Goal: Find specific page/section: Find specific page/section

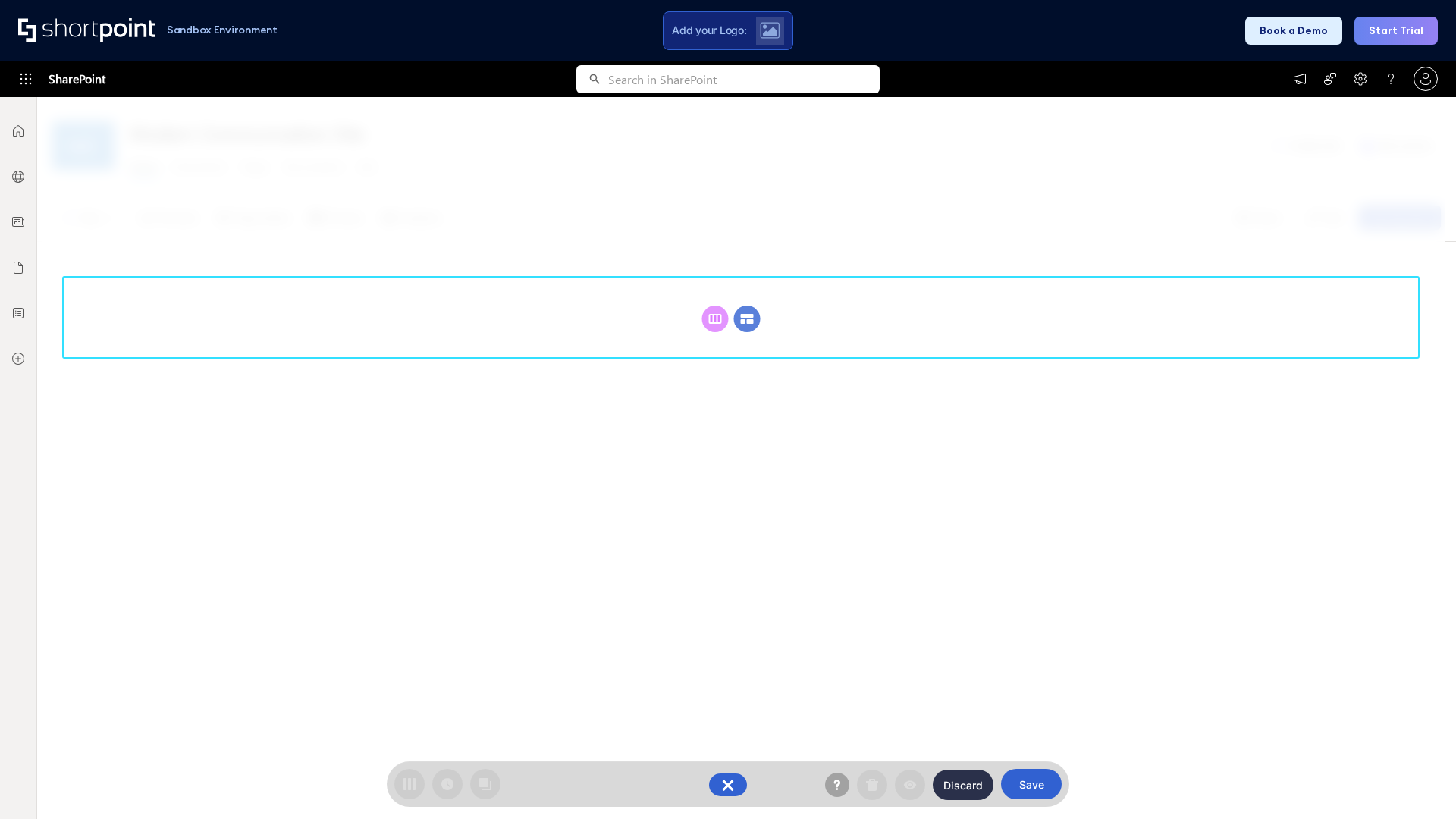
click at [747, 319] on circle at bounding box center [747, 318] width 26 height 26
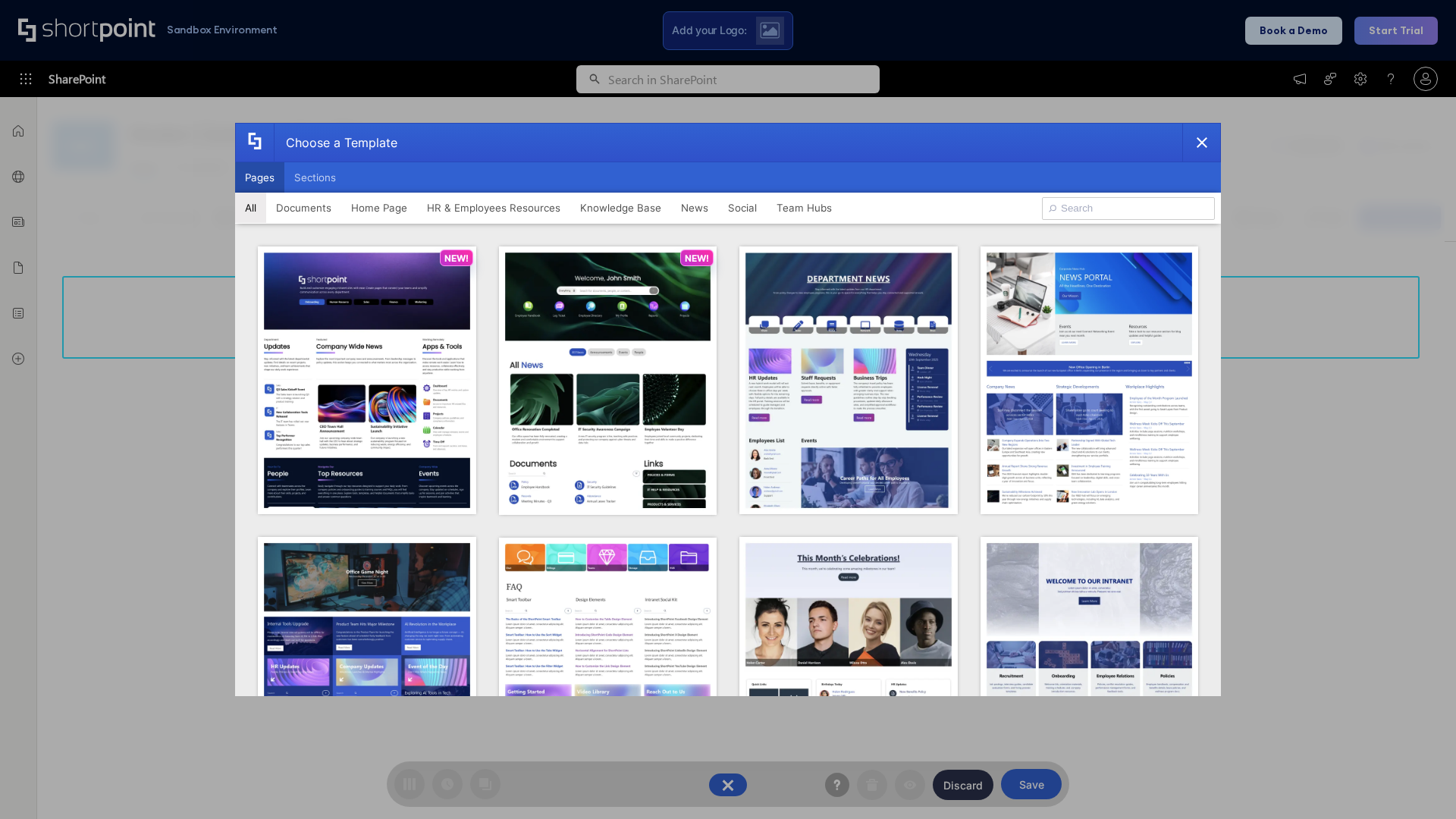
click at [259, 177] on button "Pages" at bounding box center [259, 176] width 50 height 30
type input "News Portal 5"
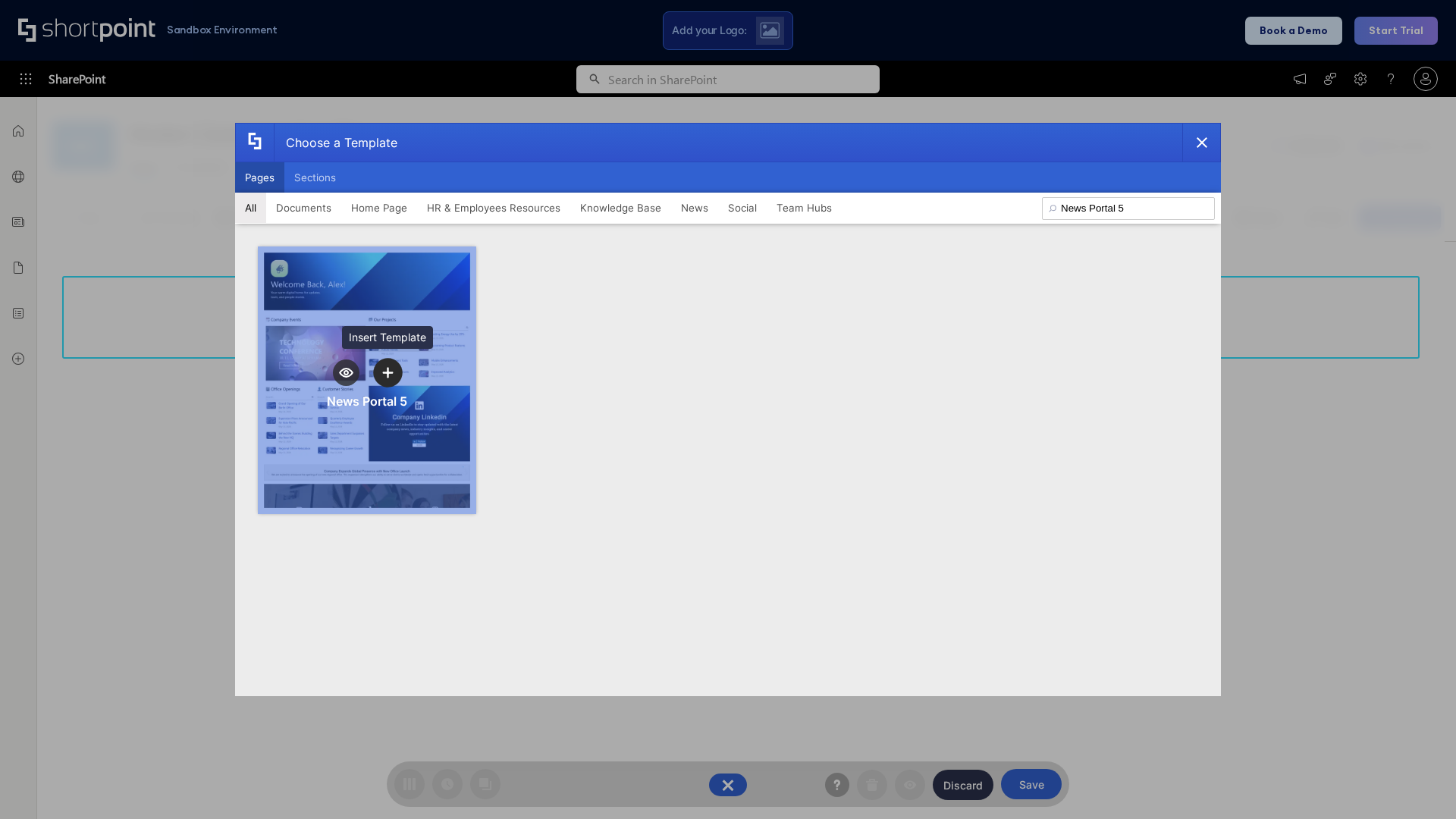
click at [387, 372] on icon "template selector" at bounding box center [387, 371] width 11 height 11
